Goal: Transaction & Acquisition: Purchase product/service

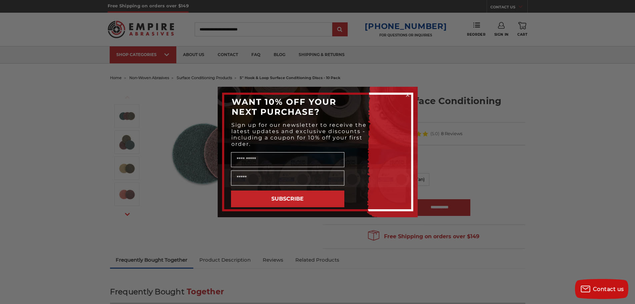
click at [408, 95] on icon "Close dialog" at bounding box center [408, 95] width 3 height 3
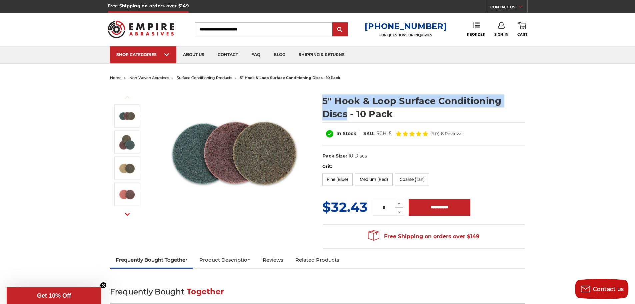
drag, startPoint x: 323, startPoint y: 100, endPoint x: 348, endPoint y: 113, distance: 28.0
click at [348, 113] on h1 "5" Hook & Loop Surface Conditioning Discs - 10 Pack" at bounding box center [424, 107] width 203 height 26
copy h1 "5" Hook & Loop Surface Conditioning Discs"
